Goal: Find contact information: Find contact information

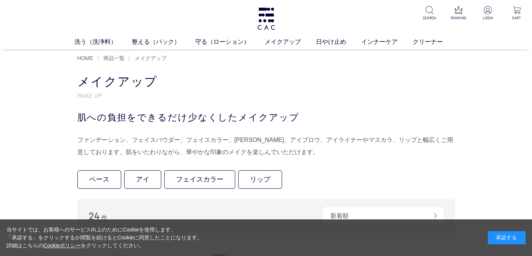
click at [513, 234] on div "承諾する" at bounding box center [507, 237] width 38 height 13
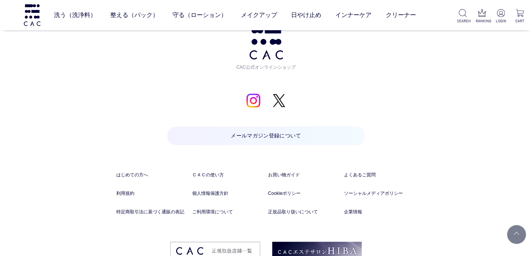
scroll to position [1557, 0]
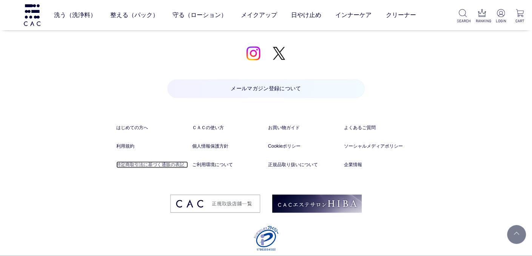
click at [165, 161] on link "特定商取引法に基づく通販の表記" at bounding box center [152, 164] width 72 height 7
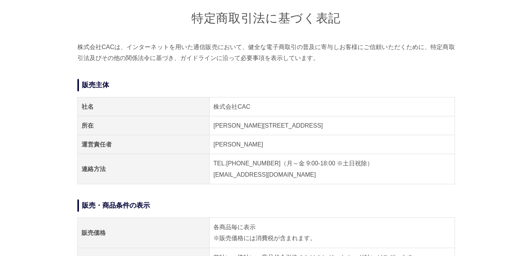
scroll to position [75, 0]
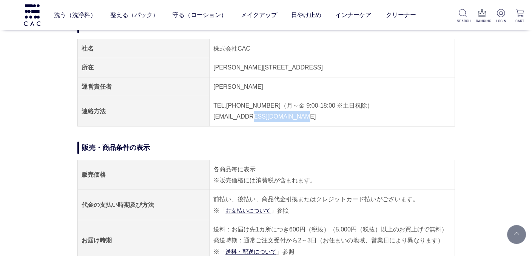
drag, startPoint x: 300, startPoint y: 116, endPoint x: 251, endPoint y: 116, distance: 48.7
click at [251, 116] on td "TEL.[PHONE_NUMBER]（月～金 9:00-18:00 ※土日祝除） [EMAIL_ADDRESS][DOMAIN_NAME]" at bounding box center [331, 111] width 245 height 30
copy td "[DOMAIN_NAME]"
drag, startPoint x: 213, startPoint y: 84, endPoint x: 253, endPoint y: 57, distance: 47.8
click at [226, 83] on td "[PERSON_NAME]" at bounding box center [331, 86] width 245 height 19
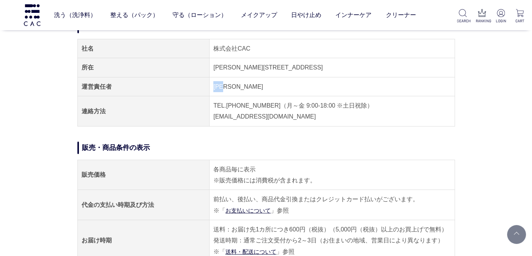
copy td "[PERSON_NAME]"
drag, startPoint x: 306, startPoint y: 116, endPoint x: 251, endPoint y: 116, distance: 55.1
click at [251, 116] on td "TEL.[PHONE_NUMBER]（月～金 9:00-18:00 ※土日祝除） [EMAIL_ADDRESS][DOMAIN_NAME]" at bounding box center [331, 111] width 245 height 30
copy td "[DOMAIN_NAME]"
